Goal: Transaction & Acquisition: Purchase product/service

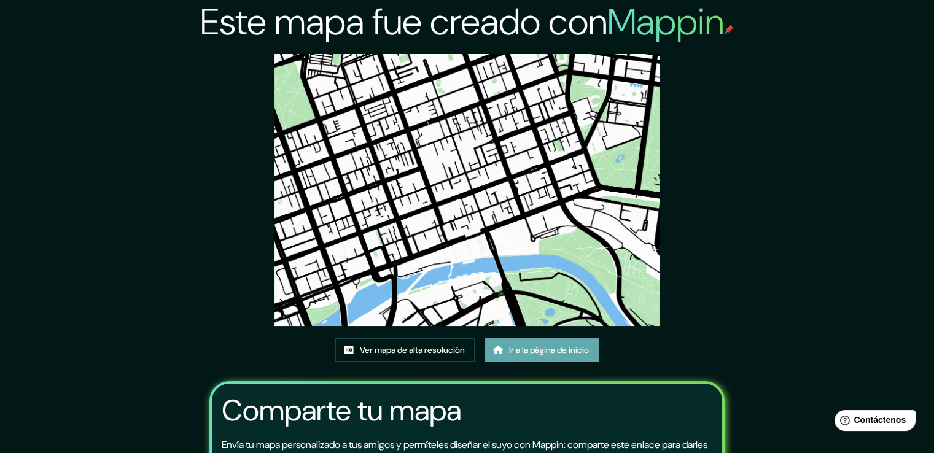
click at [531, 346] on font "Ir a la página de inicio" at bounding box center [549, 350] width 80 height 11
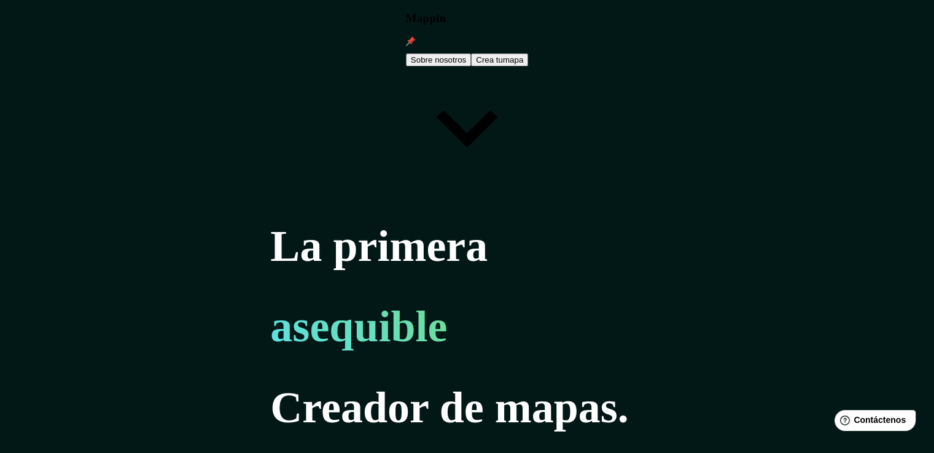
type input "Changxing County, Huzhou, China, 313115"
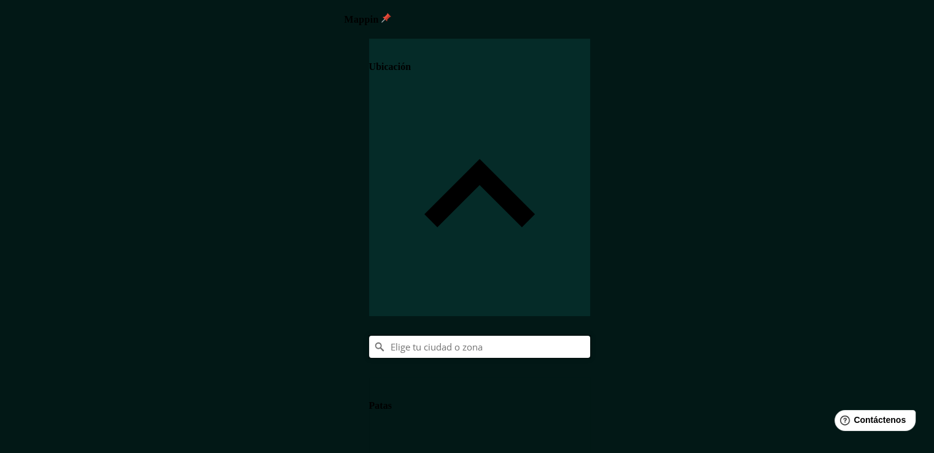
click at [590, 336] on input "Elige tu ciudad o zona" at bounding box center [479, 347] width 221 height 22
paste input "Changxing County, Huzhou, China, 313115"
type input "Changxing, Huzhou, Zhejiang, China"
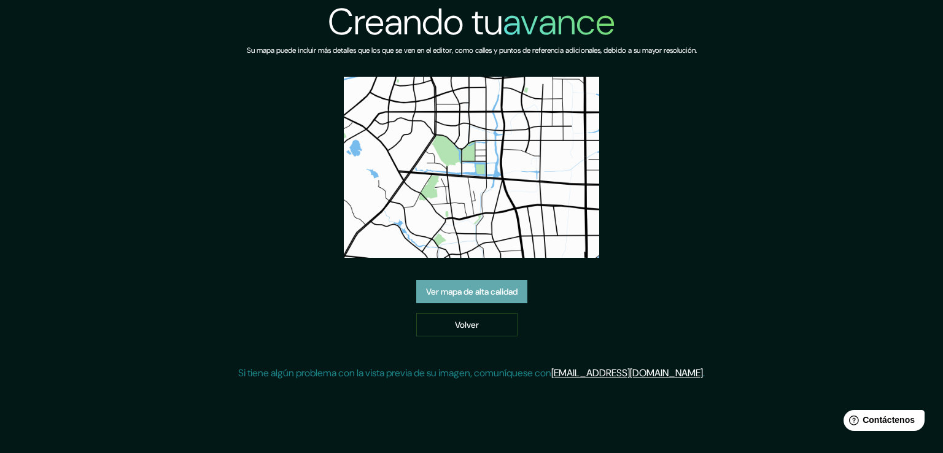
click at [512, 293] on font "Ver mapa de alta calidad" at bounding box center [472, 291] width 92 height 11
